Goal: Navigation & Orientation: Find specific page/section

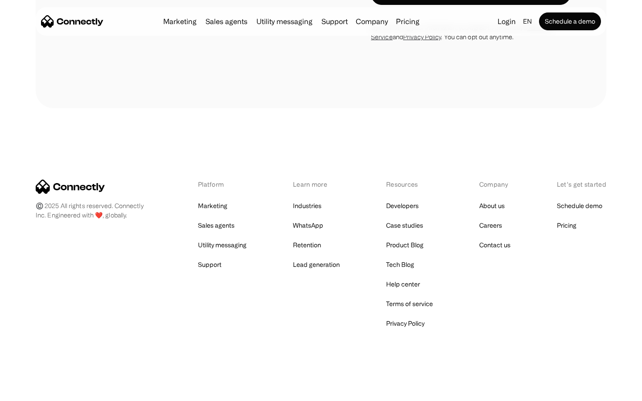
scroll to position [2724, 0]
